Goal: Task Accomplishment & Management: Complete application form

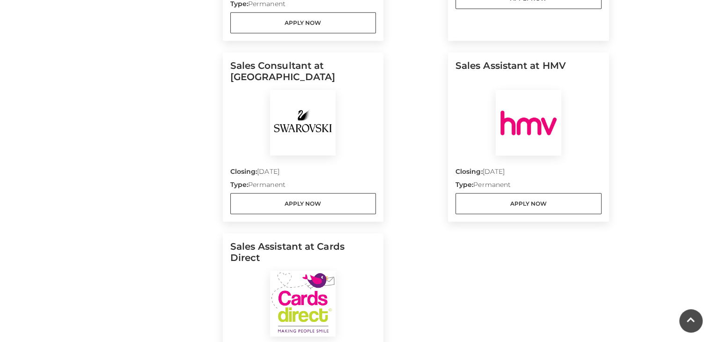
scroll to position [1124, 0]
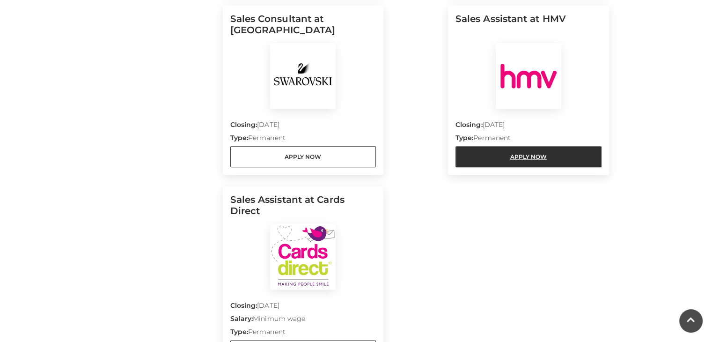
click at [515, 146] on link "Apply Now" at bounding box center [529, 156] width 146 height 21
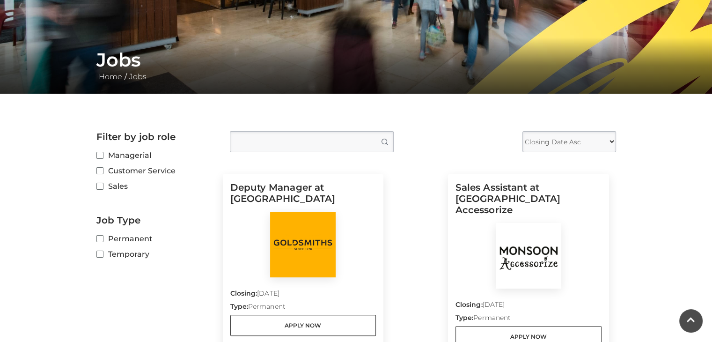
scroll to position [187, 0]
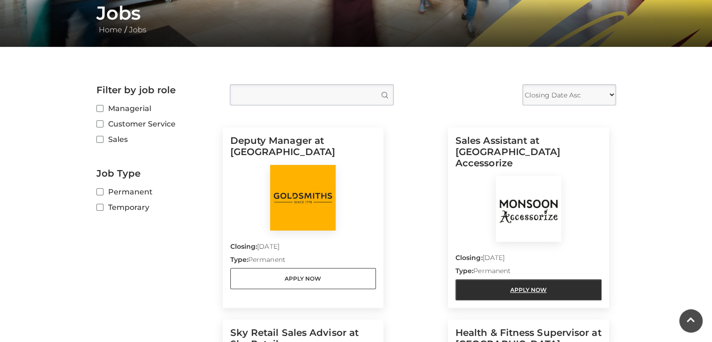
click at [523, 279] on link "Apply Now" at bounding box center [529, 289] width 146 height 21
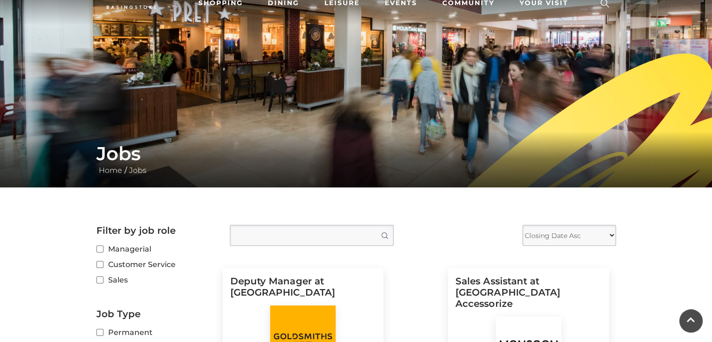
scroll to position [0, 0]
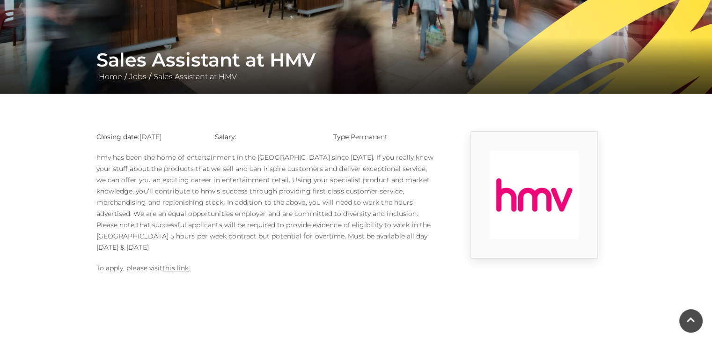
scroll to position [187, 0]
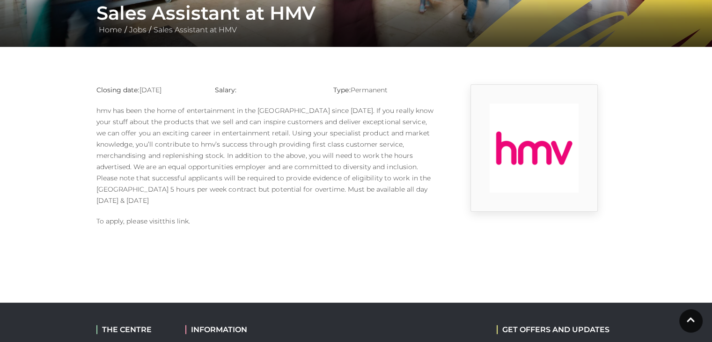
click at [179, 217] on link "this link" at bounding box center [175, 221] width 26 height 8
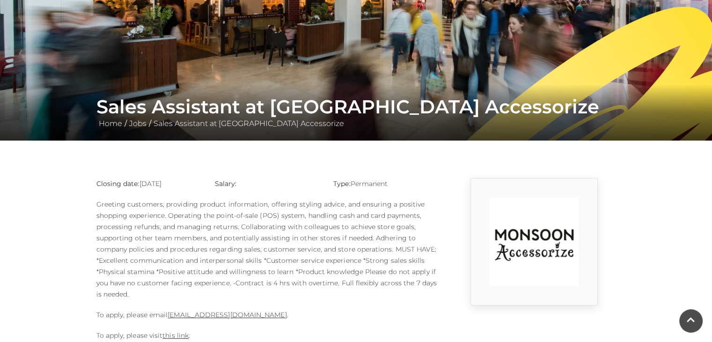
scroll to position [187, 0]
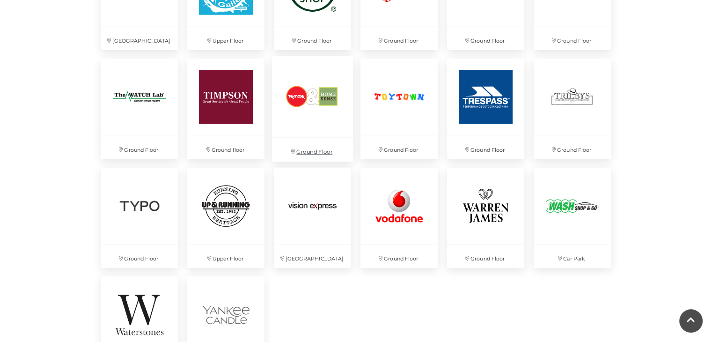
scroll to position [2435, 0]
